Goal: Information Seeking & Learning: Find specific fact

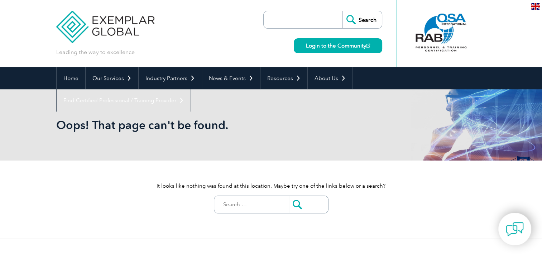
click at [246, 210] on input "Search for:" at bounding box center [253, 204] width 71 height 17
paste input "winISOIN20240489"
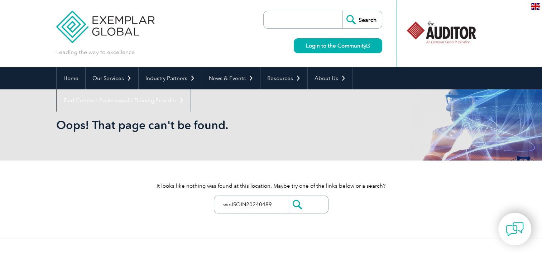
type input "winISOIN20240489"
click at [306, 203] on input "submit" at bounding box center [308, 204] width 39 height 17
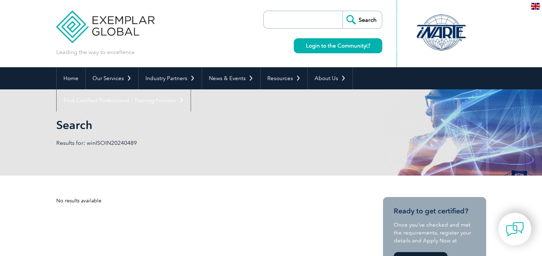
click at [308, 16] on input "search" at bounding box center [304, 19] width 75 height 17
paste input "winISOIN20240489"
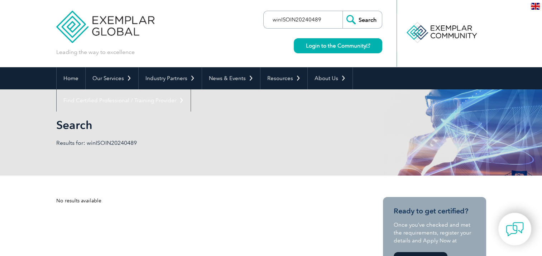
type input "winISOIN20240489"
click at [373, 15] on input "Search" at bounding box center [361, 19] width 39 height 17
